Goal: Transaction & Acquisition: Purchase product/service

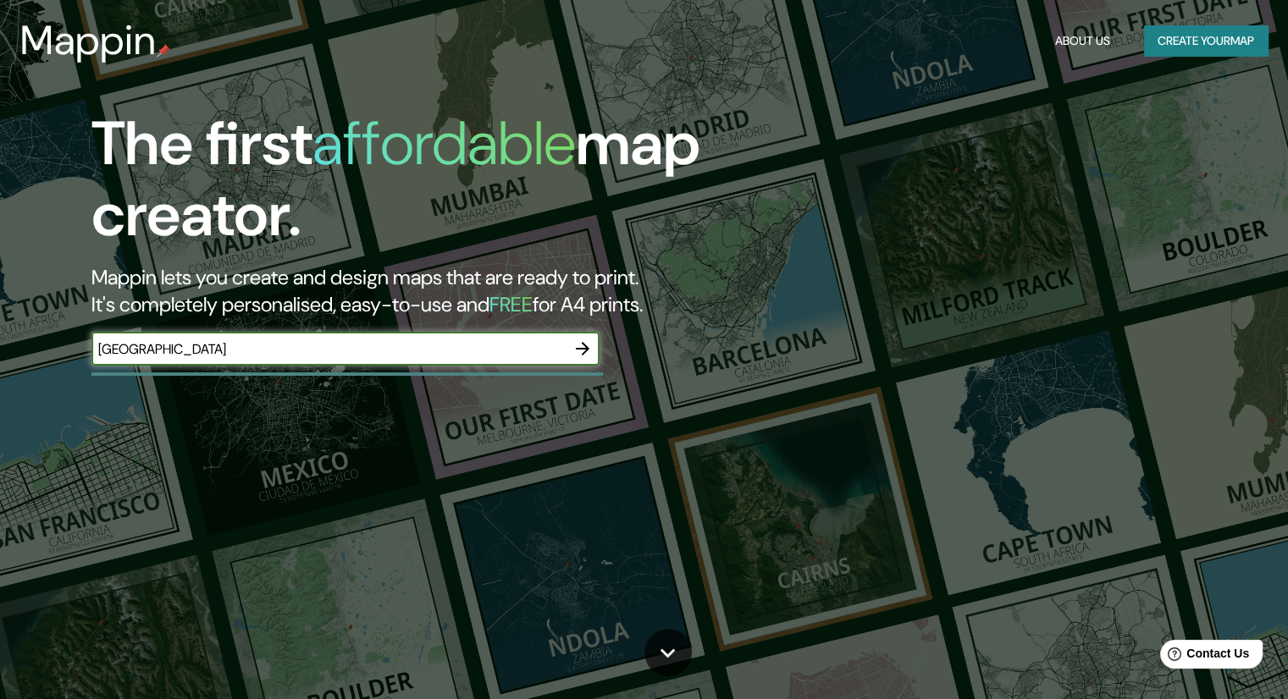
type input "[GEOGRAPHIC_DATA]"
click at [582, 350] on icon "button" at bounding box center [583, 349] width 14 height 14
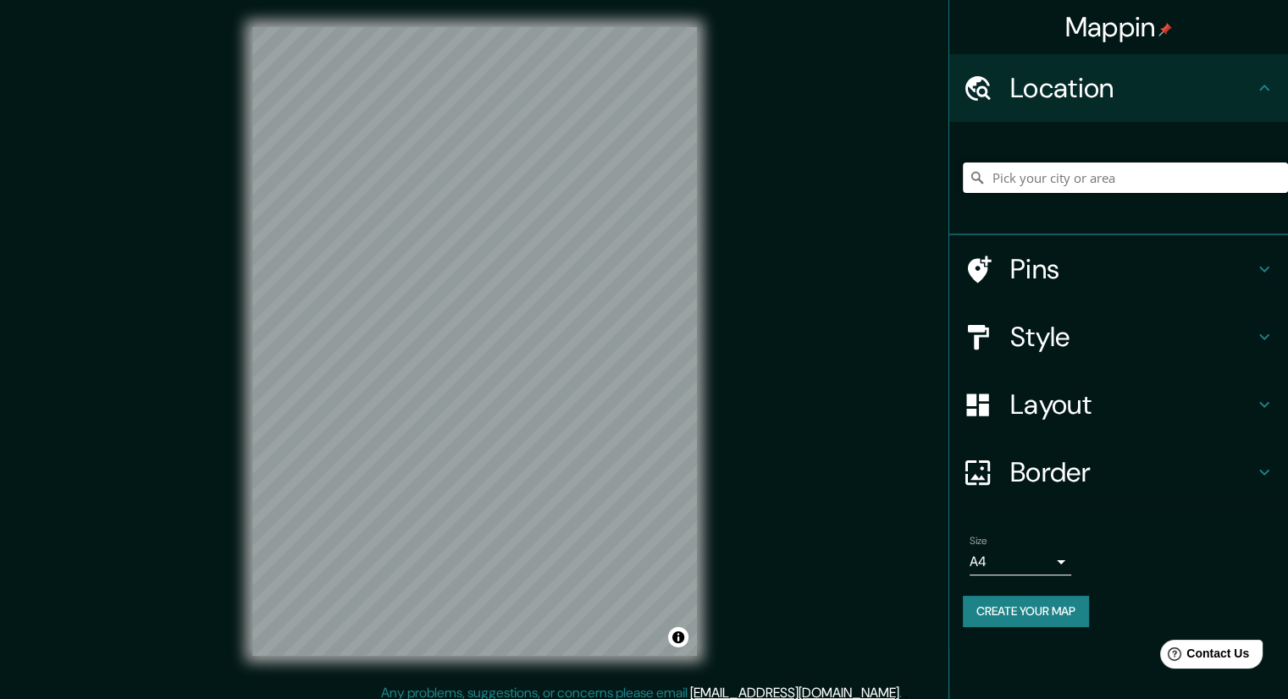
click at [1031, 184] on input "Pick your city or area" at bounding box center [1125, 178] width 325 height 30
click at [984, 259] on icon at bounding box center [980, 269] width 24 height 27
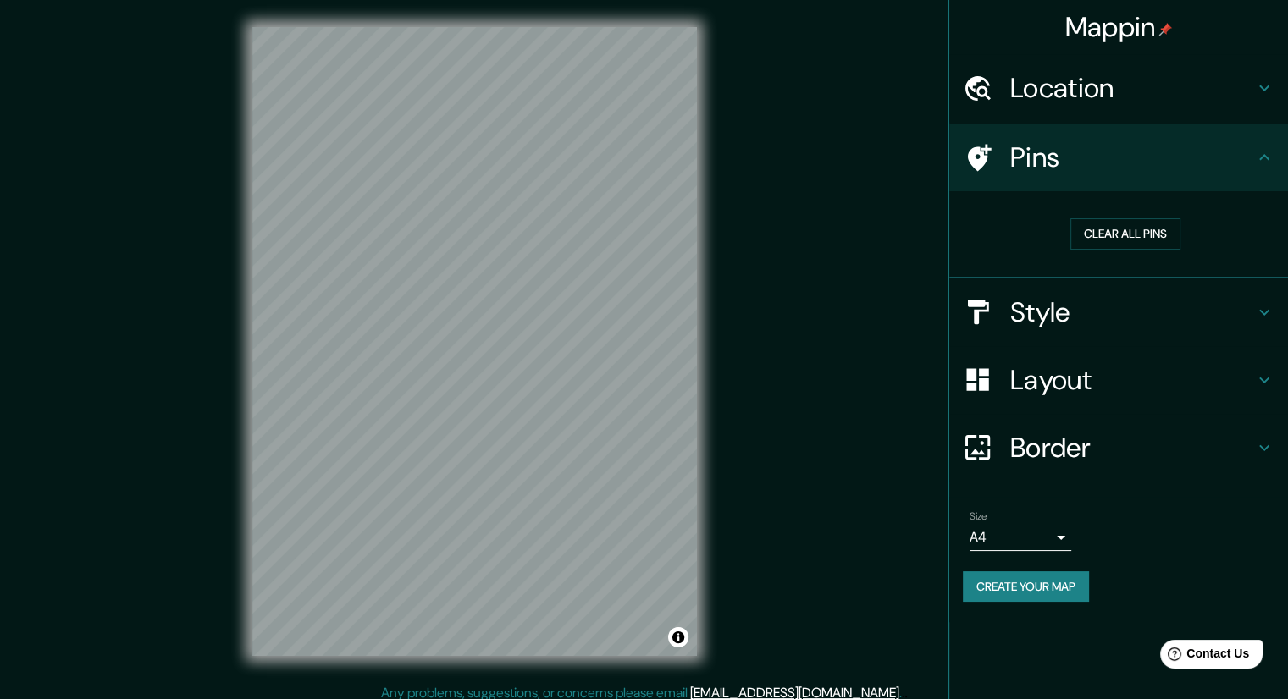
click at [1038, 99] on h4 "Location" at bounding box center [1132, 88] width 244 height 34
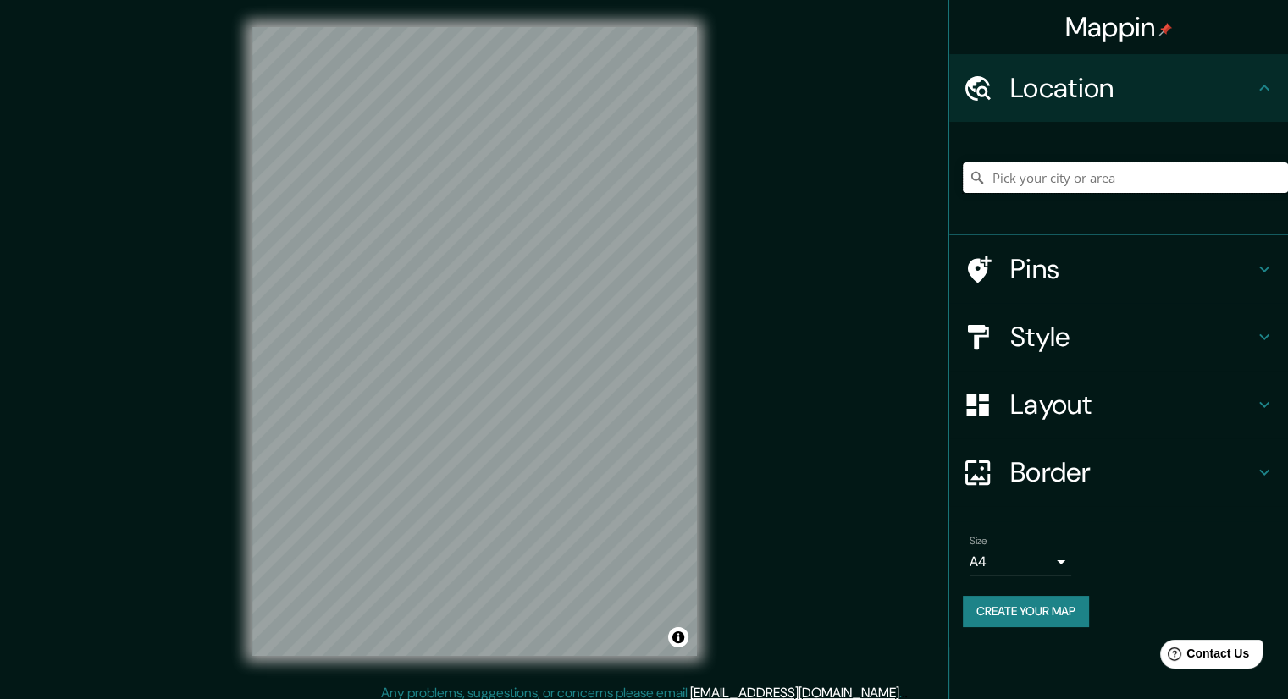
click at [1036, 177] on input "Pick your city or area" at bounding box center [1125, 178] width 325 height 30
type input "c"
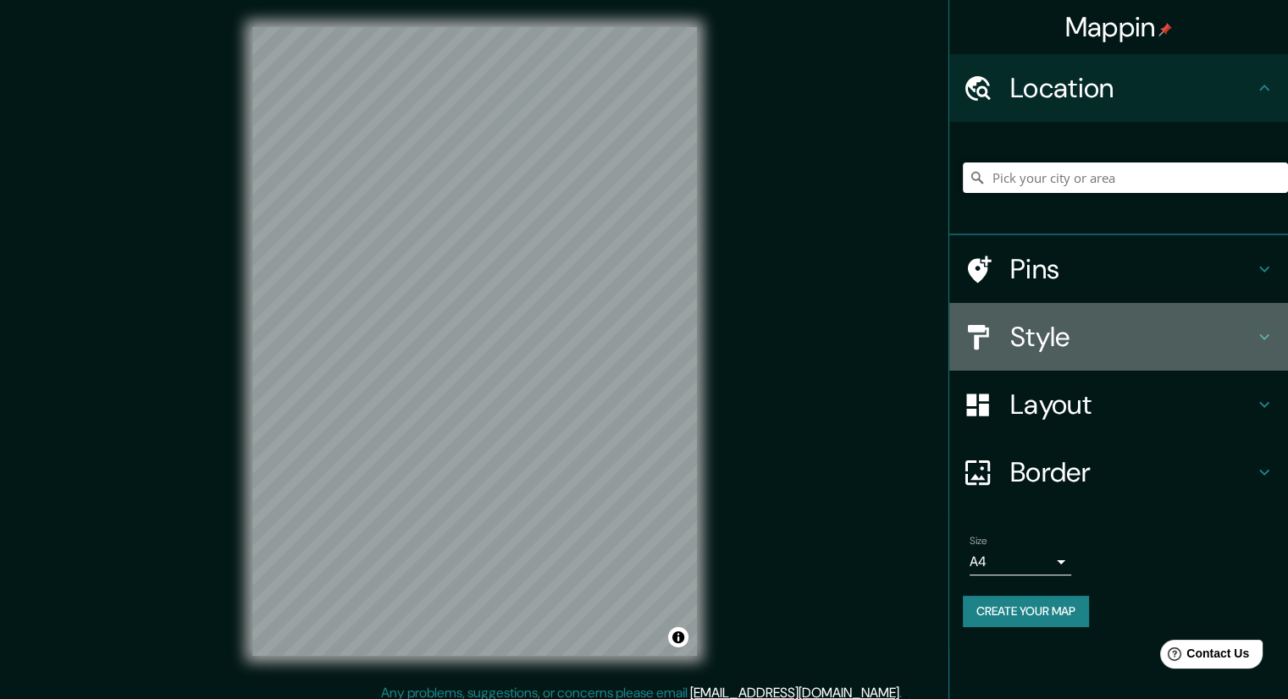
click at [1096, 353] on div "Style" at bounding box center [1118, 337] width 339 height 68
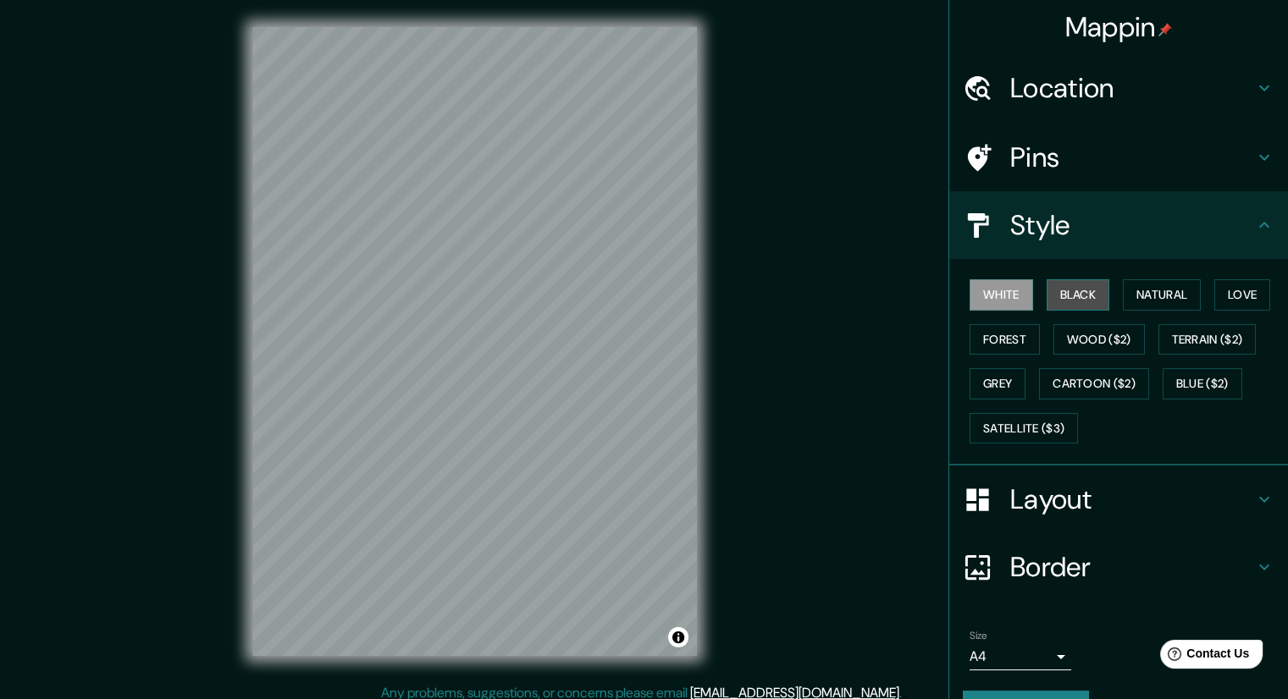
click at [1052, 294] on button "Black" at bounding box center [1077, 294] width 63 height 31
click at [1149, 292] on button "Natural" at bounding box center [1162, 294] width 78 height 31
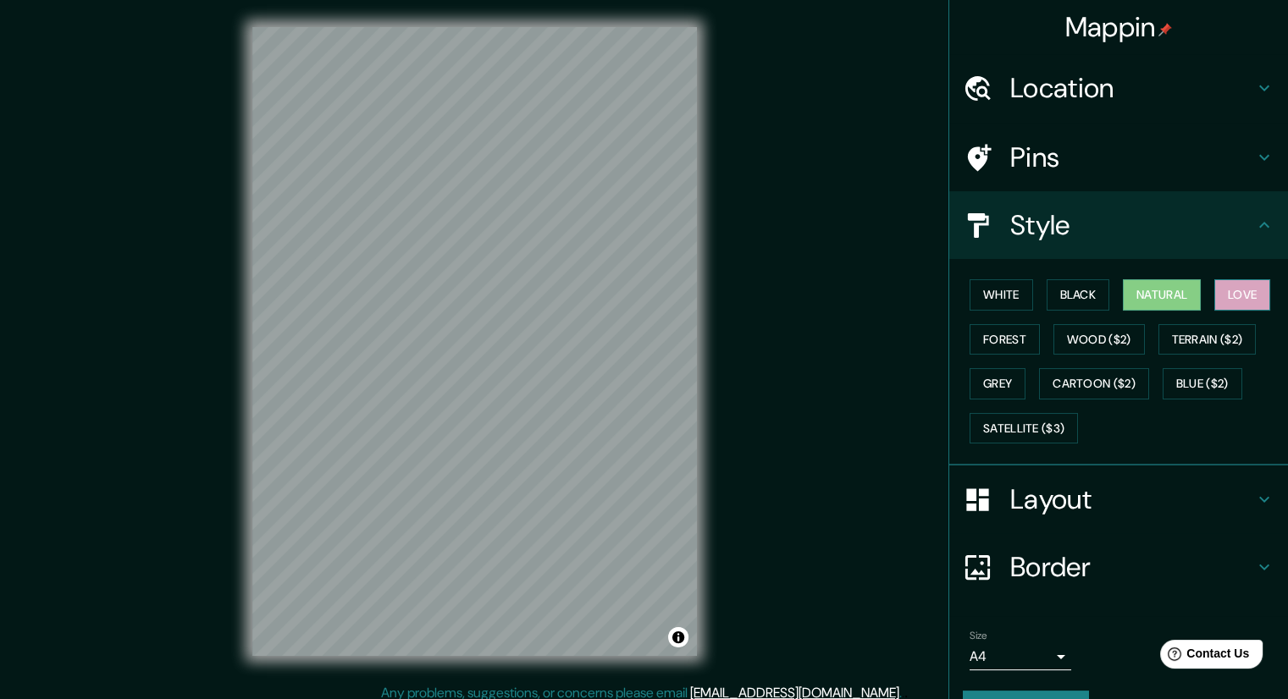
click at [1225, 287] on button "Love" at bounding box center [1242, 294] width 56 height 31
click at [1006, 340] on button "Forest" at bounding box center [1004, 339] width 70 height 31
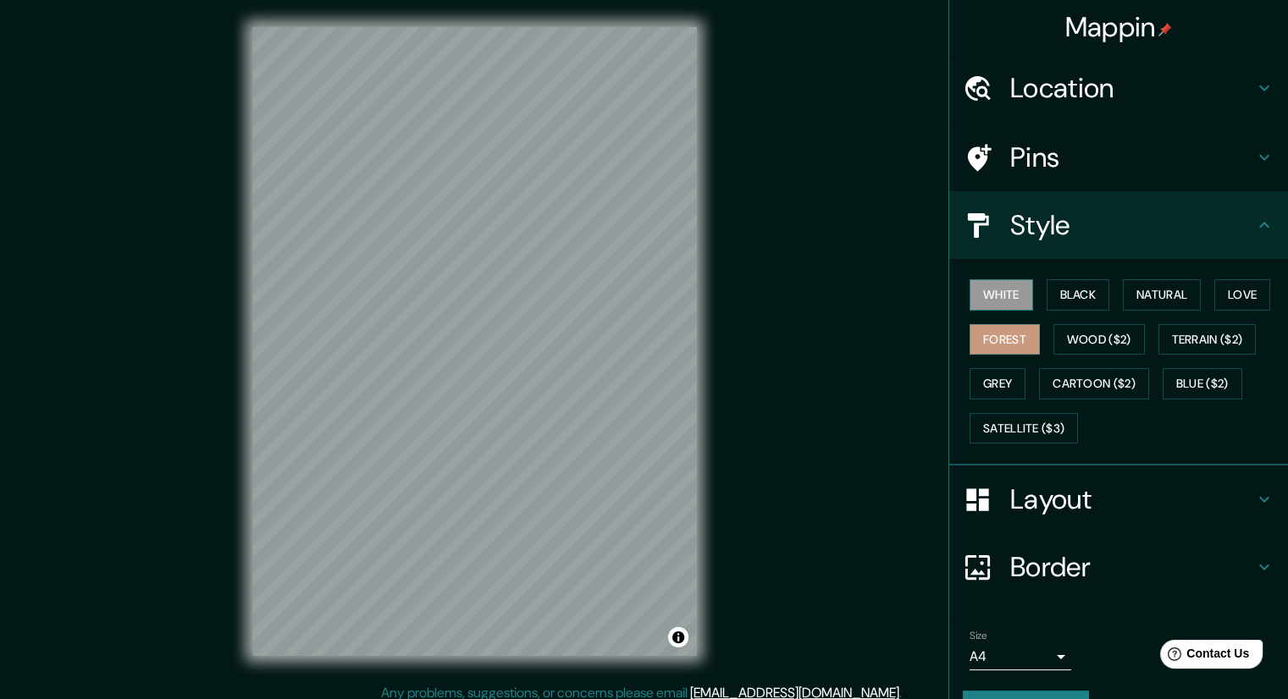
click at [989, 302] on button "White" at bounding box center [1000, 294] width 63 height 31
click at [1074, 333] on button "Wood ($2)" at bounding box center [1098, 339] width 91 height 31
click at [985, 290] on button "White" at bounding box center [1000, 294] width 63 height 31
click at [1074, 499] on h4 "Layout" at bounding box center [1132, 500] width 244 height 34
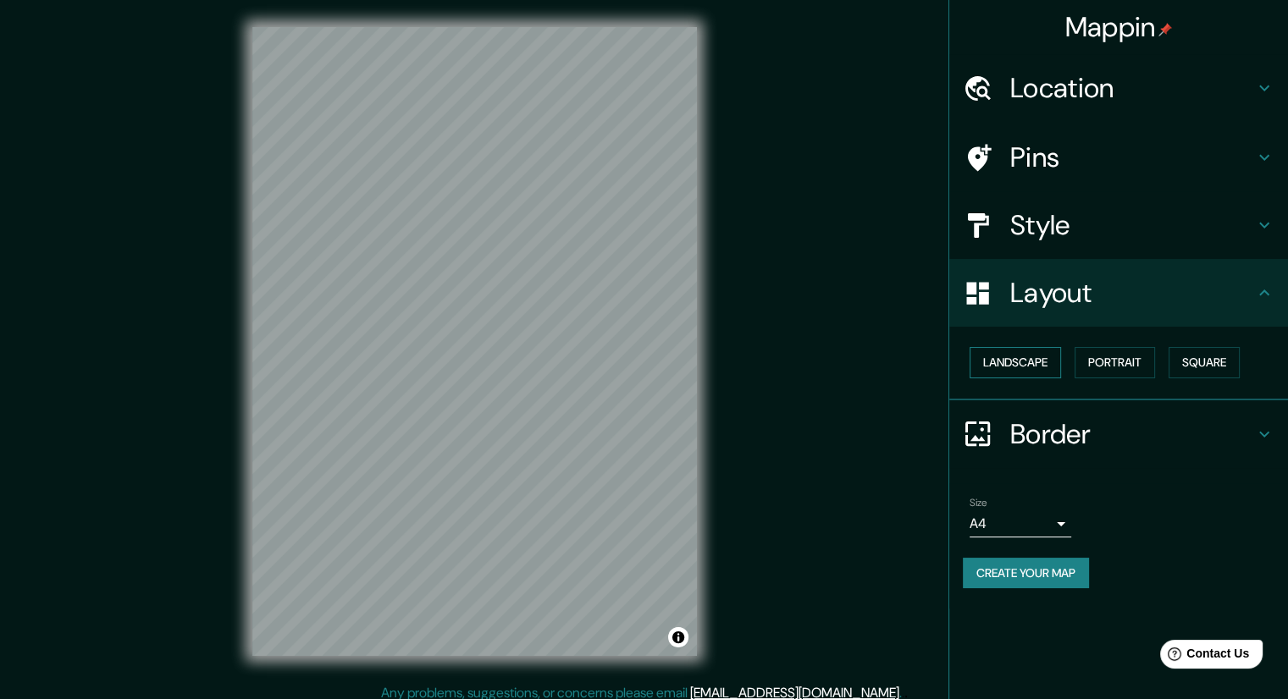
click at [1051, 360] on button "Landscape" at bounding box center [1014, 362] width 91 height 31
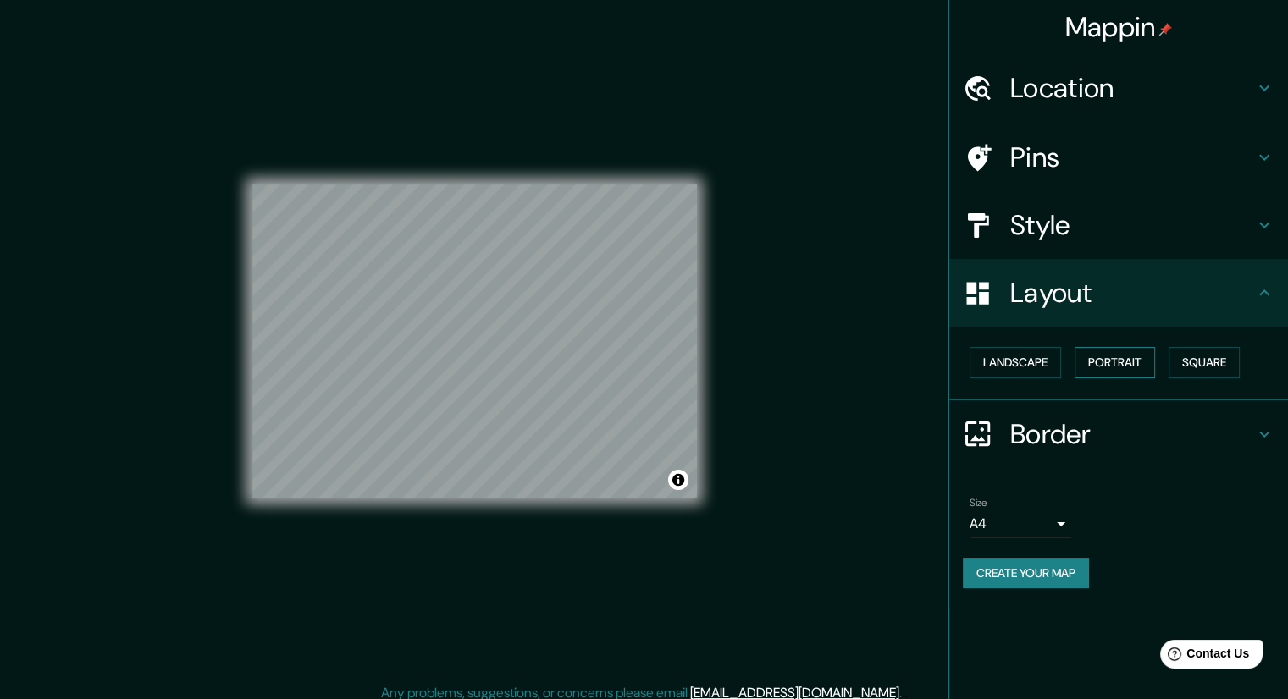
click at [1104, 356] on button "Portrait" at bounding box center [1114, 362] width 80 height 31
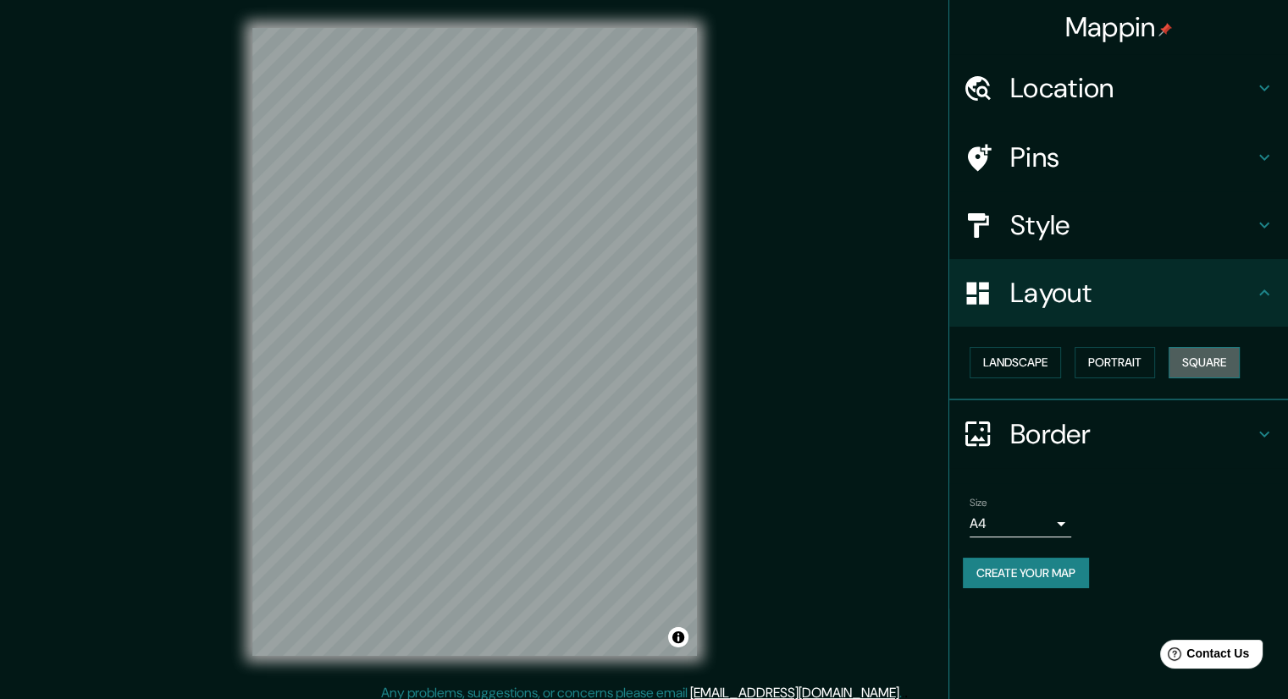
click at [1176, 356] on button "Square" at bounding box center [1203, 362] width 71 height 31
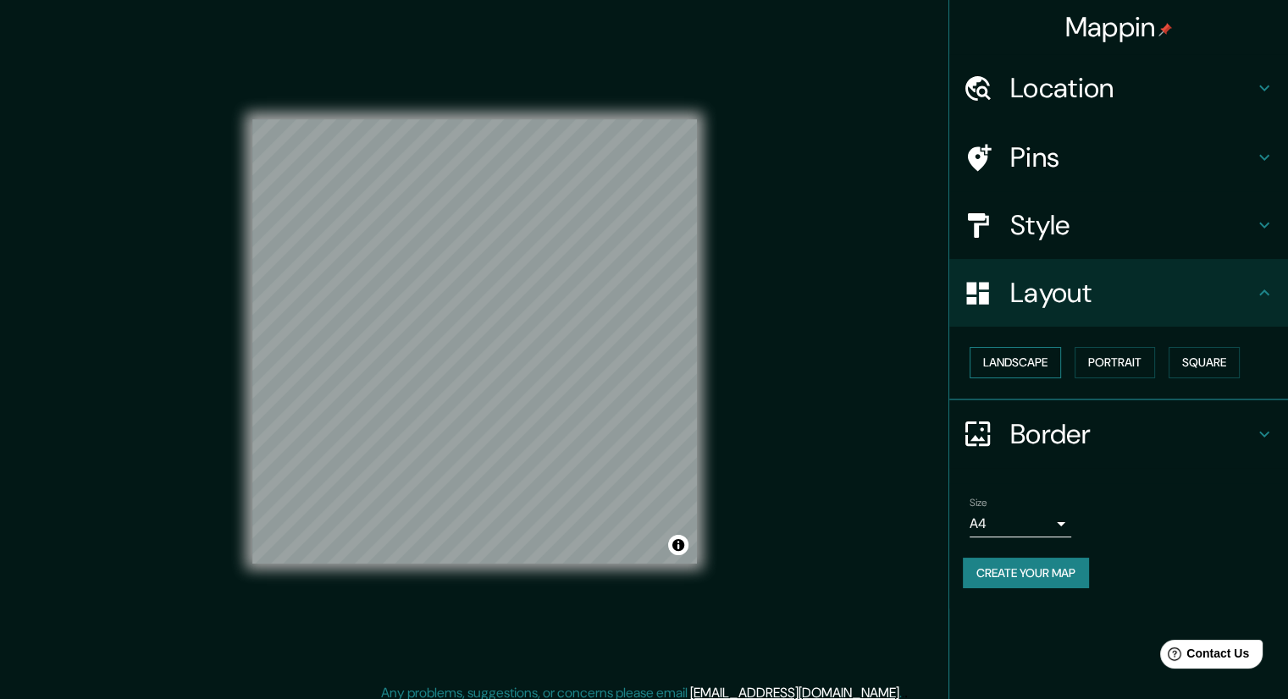
click at [1027, 365] on button "Landscape" at bounding box center [1014, 362] width 91 height 31
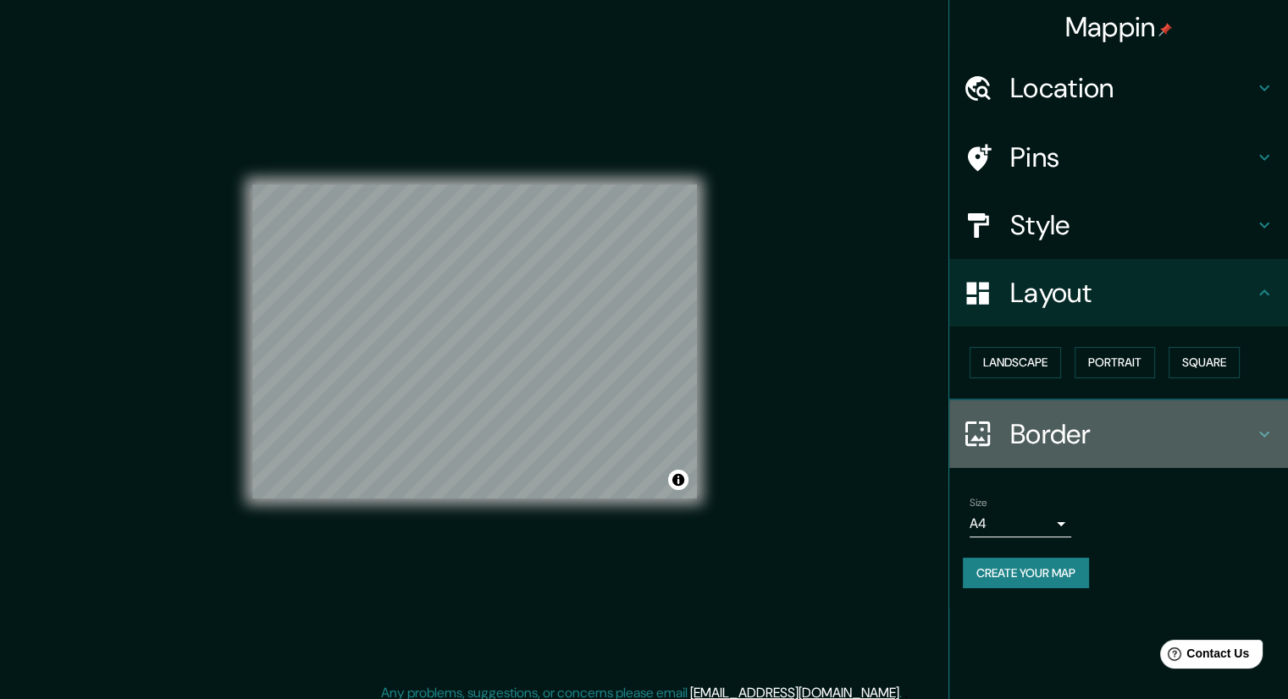
click at [1049, 417] on h4 "Border" at bounding box center [1132, 434] width 244 height 34
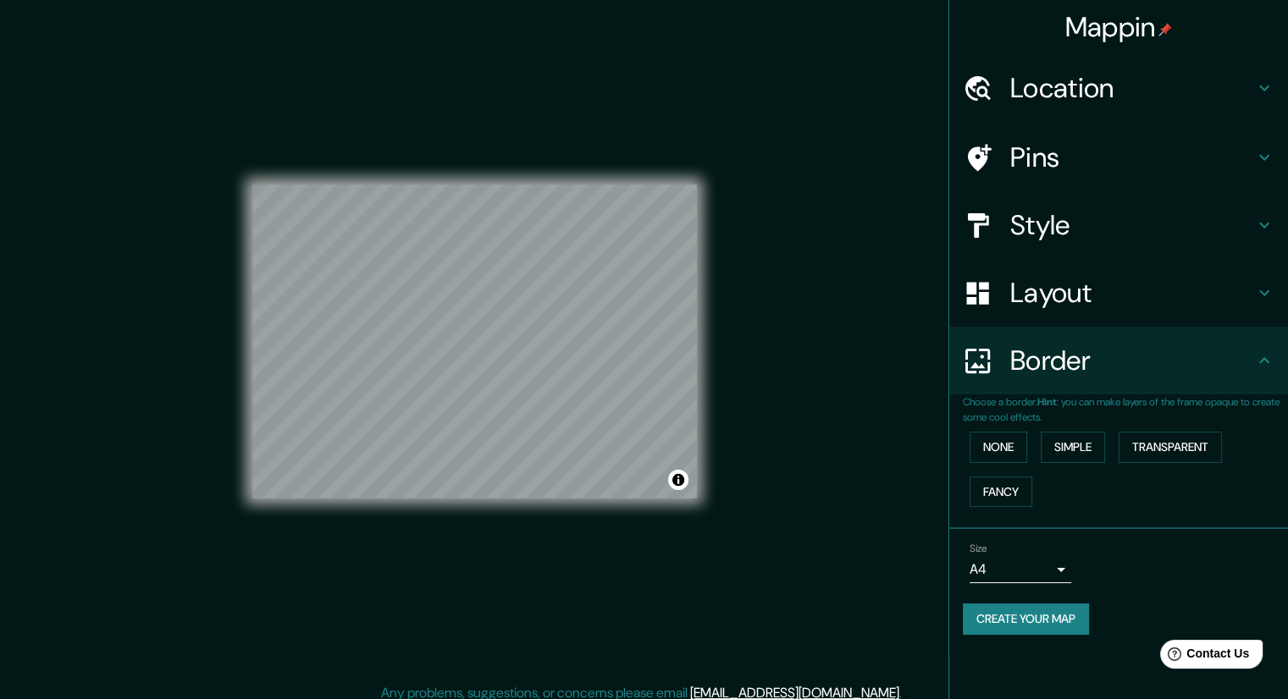
click at [1057, 395] on b "Hint" at bounding box center [1046, 402] width 19 height 14
click at [1114, 375] on h4 "Border" at bounding box center [1132, 361] width 244 height 34
click at [1053, 226] on h4 "Style" at bounding box center [1132, 225] width 244 height 34
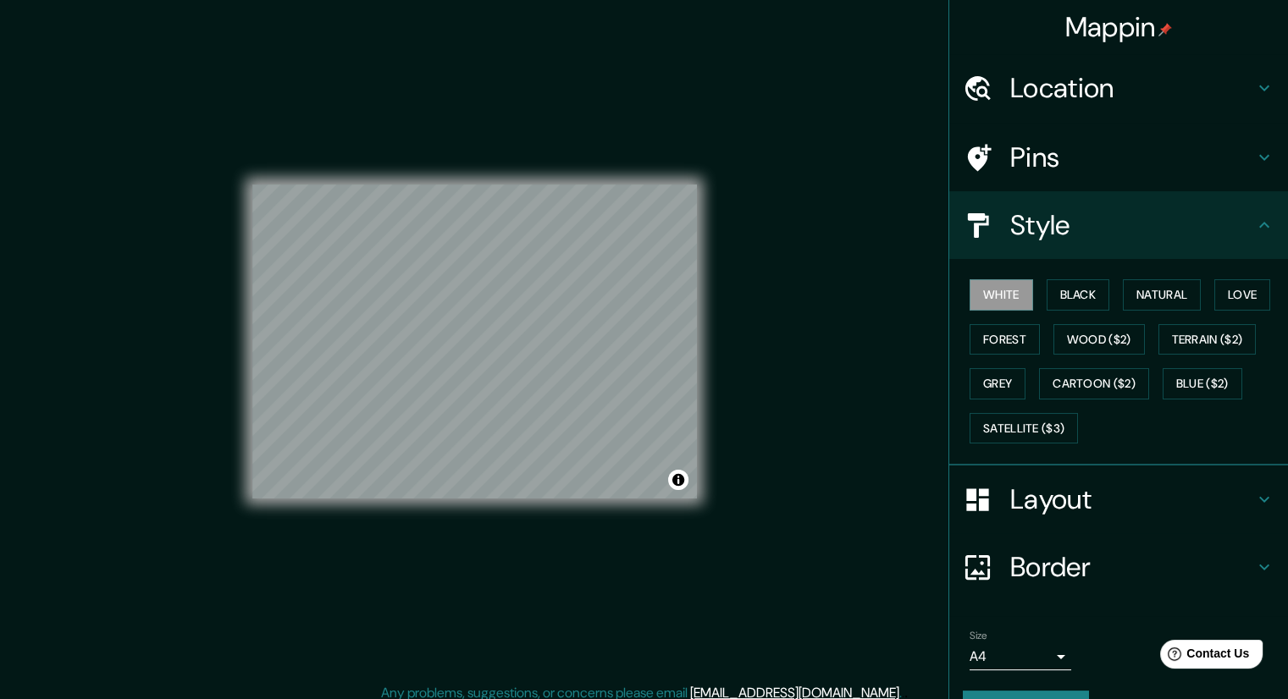
click at [1051, 86] on h4 "Location" at bounding box center [1132, 88] width 244 height 34
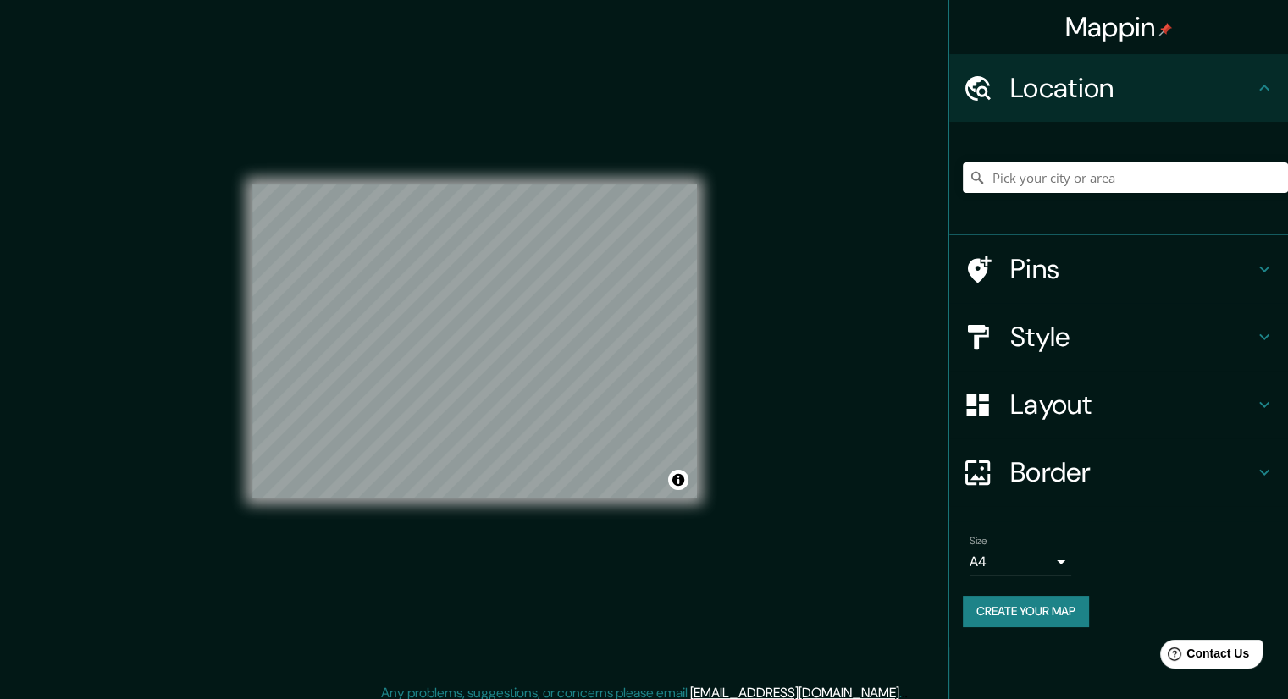
click at [1043, 279] on h4 "Pins" at bounding box center [1132, 269] width 244 height 34
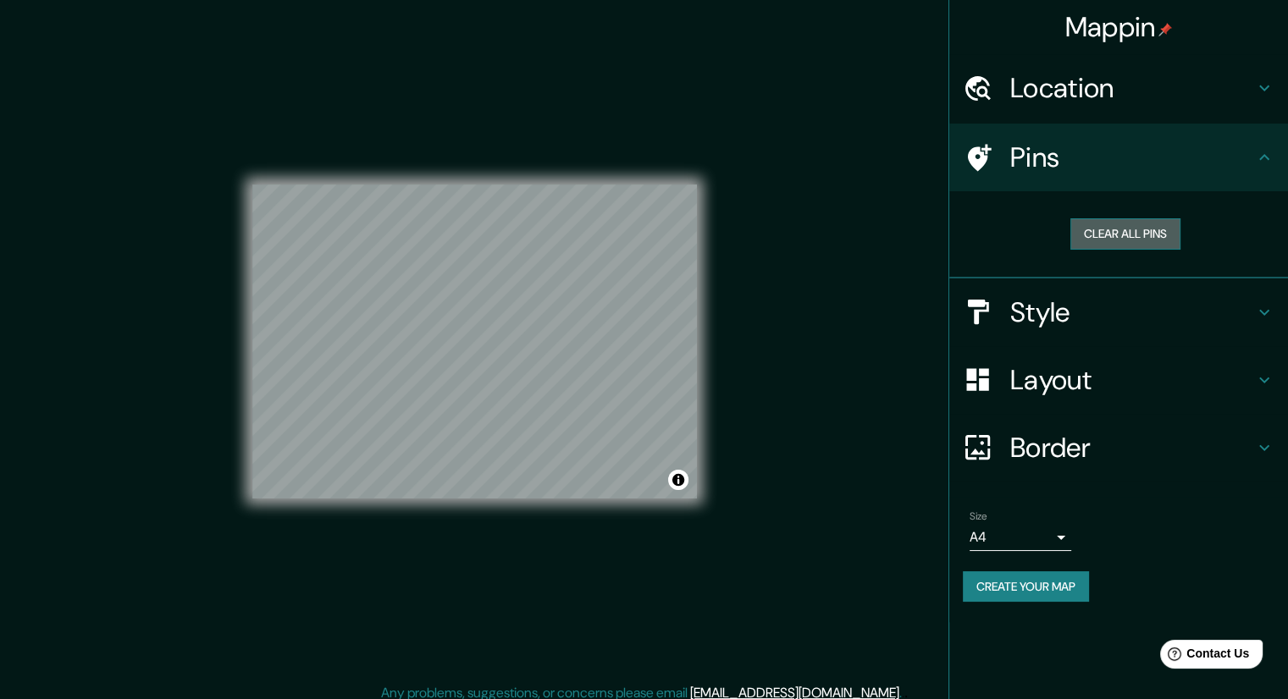
click at [1096, 235] on button "Clear all pins" at bounding box center [1125, 233] width 110 height 31
click at [985, 153] on icon at bounding box center [978, 158] width 30 height 30
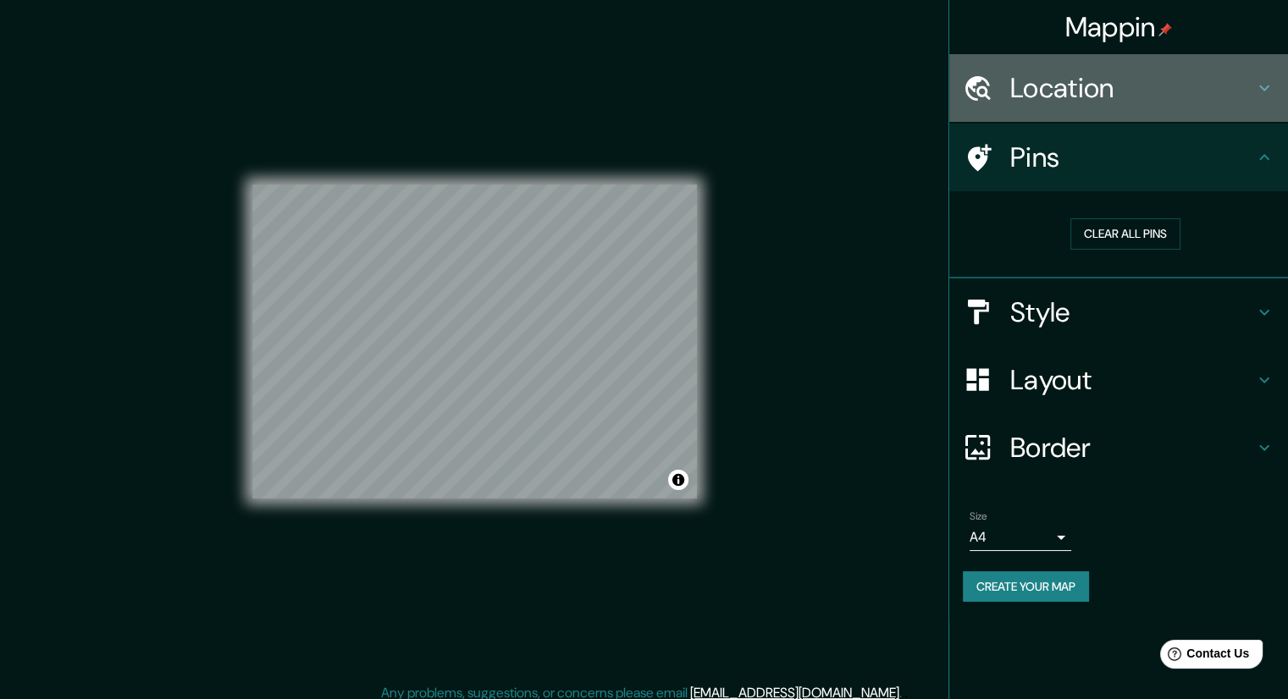
click at [1090, 116] on div "Location" at bounding box center [1118, 88] width 339 height 68
